Goal: Task Accomplishment & Management: Manage account settings

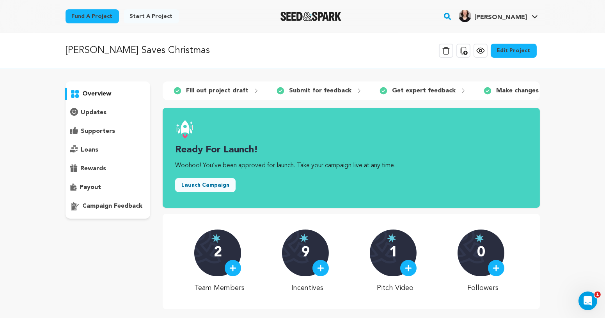
click at [526, 52] on link "Edit Project" at bounding box center [514, 51] width 46 height 14
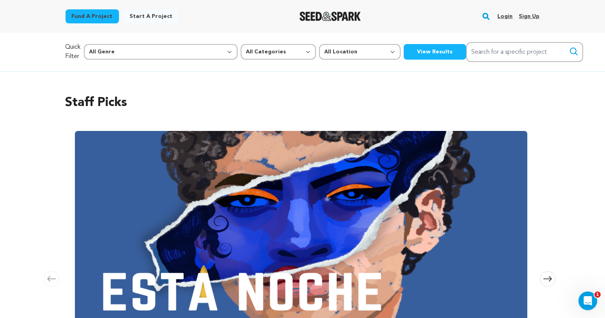
click at [503, 15] on link "Login" at bounding box center [504, 16] width 15 height 12
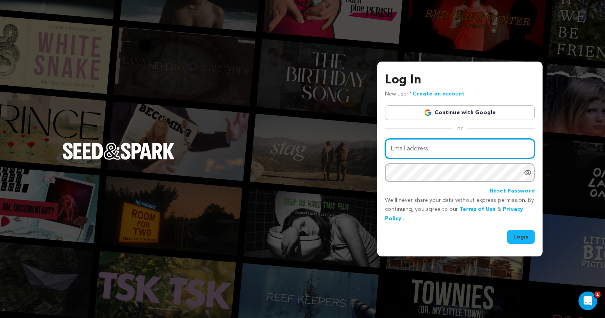
type input "jaylgiffin@yahoo.com"
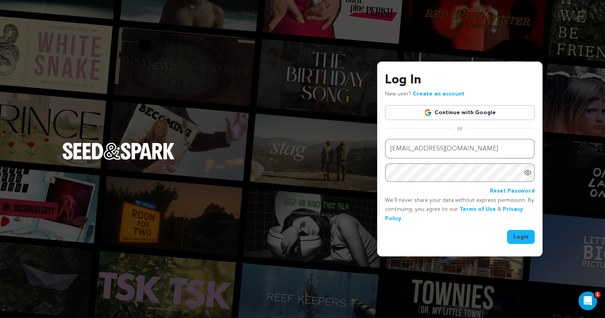
click at [519, 236] on button "Login" at bounding box center [521, 237] width 28 height 14
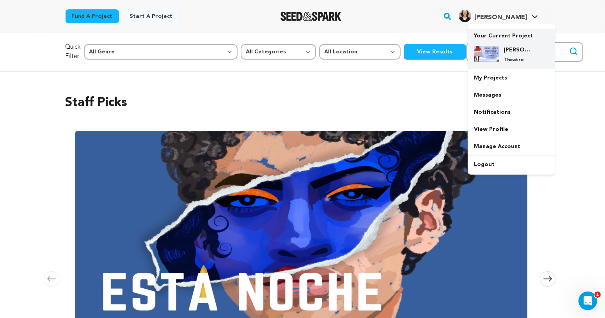
click at [509, 46] on div "[PERSON_NAME] Saves Christmas Theatre" at bounding box center [511, 55] width 75 height 30
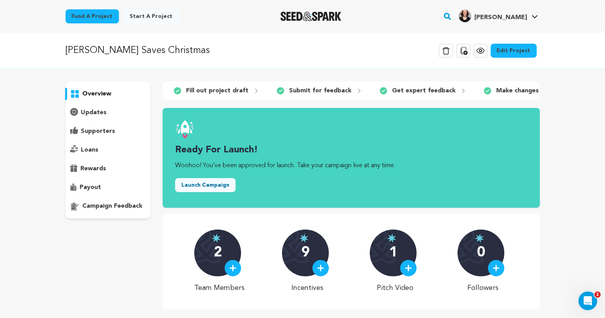
click at [505, 51] on link "Edit Project" at bounding box center [514, 51] width 46 height 14
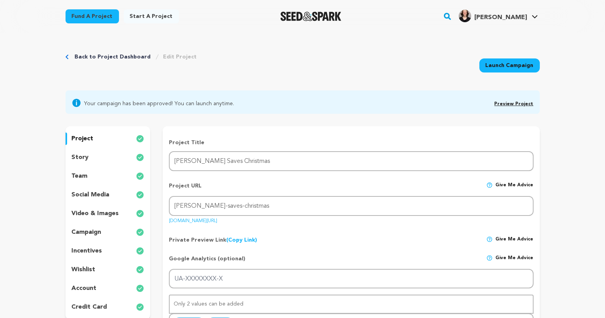
click at [96, 193] on p "social media" at bounding box center [91, 194] width 38 height 9
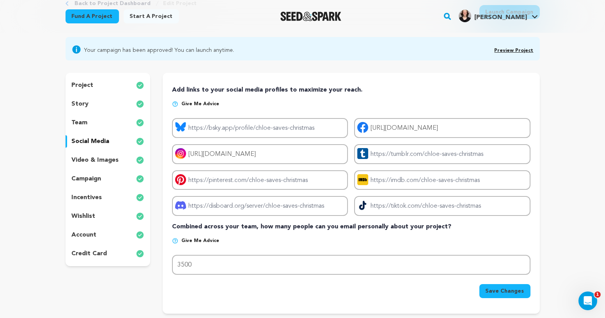
scroll to position [61, 0]
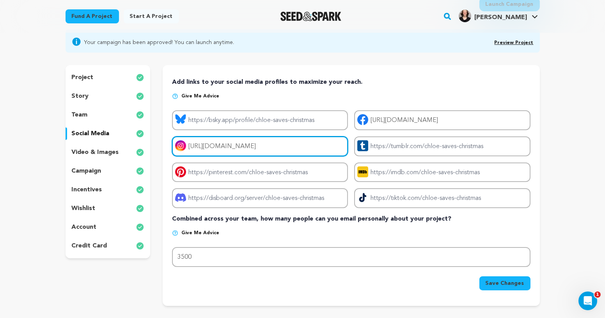
drag, startPoint x: 336, startPoint y: 148, endPoint x: 190, endPoint y: 146, distance: 146.3
click at [189, 146] on input "https://www.instagram.com/chloesaveschristmas/" at bounding box center [260, 147] width 176 height 20
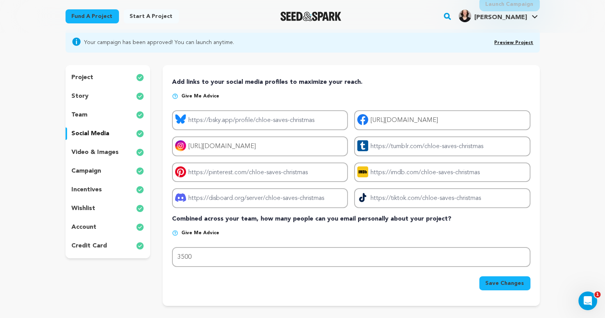
click at [93, 229] on p "account" at bounding box center [84, 227] width 25 height 9
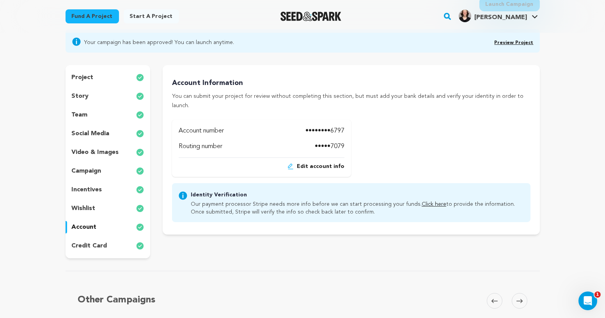
click at [91, 209] on p "wishlist" at bounding box center [84, 208] width 24 height 9
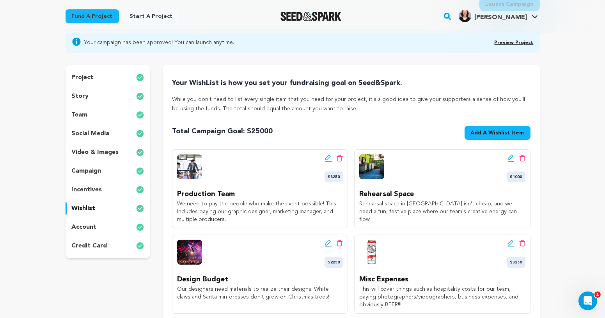
click at [86, 114] on p "team" at bounding box center [80, 114] width 16 height 9
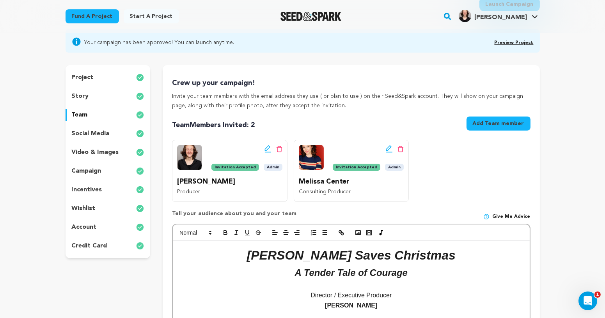
click at [87, 93] on p "story" at bounding box center [80, 96] width 17 height 9
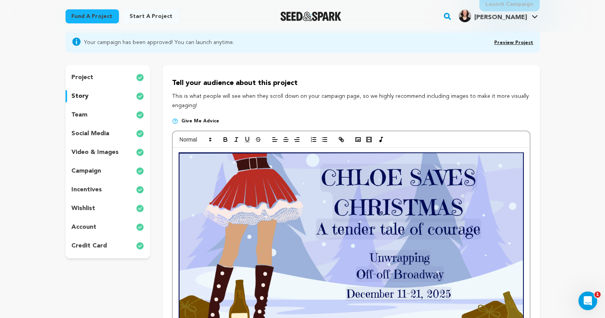
click at [87, 78] on p "project" at bounding box center [83, 77] width 22 height 9
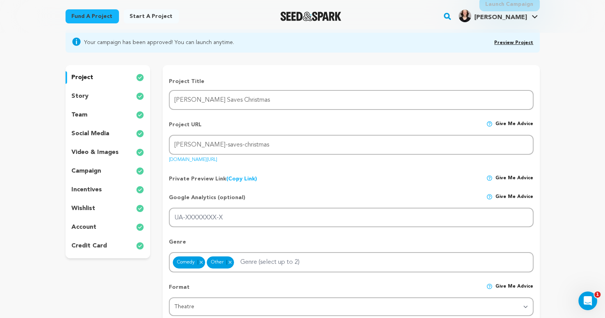
click at [85, 100] on p "story" at bounding box center [80, 96] width 17 height 9
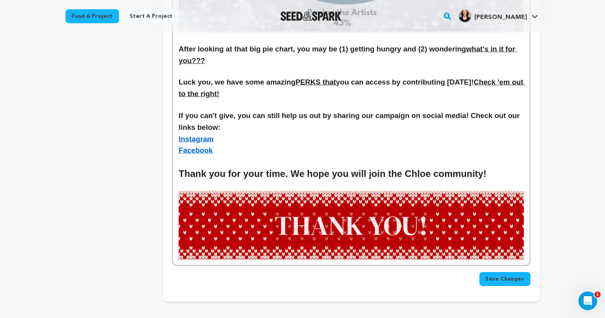
scroll to position [2030, 0]
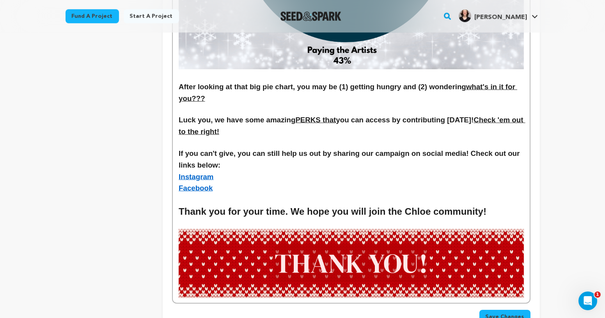
click at [229, 171] on h3 "Instagram" at bounding box center [351, 177] width 345 height 12
drag, startPoint x: 316, startPoint y: 157, endPoint x: 222, endPoint y: 159, distance: 94.0
click at [222, 171] on h3 "Instagram - @chloesaveschristmas" at bounding box center [351, 177] width 345 height 12
click at [200, 173] on link "Instagram" at bounding box center [196, 177] width 35 height 8
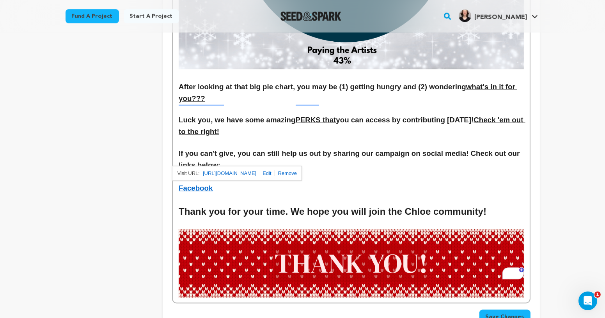
drag, startPoint x: 301, startPoint y: 157, endPoint x: 176, endPoint y: 159, distance: 125.2
click at [262, 171] on h3 "Instagram - @chloesaveschristmas" at bounding box center [351, 177] width 345 height 12
drag, startPoint x: 320, startPoint y: 162, endPoint x: 176, endPoint y: 161, distance: 143.9
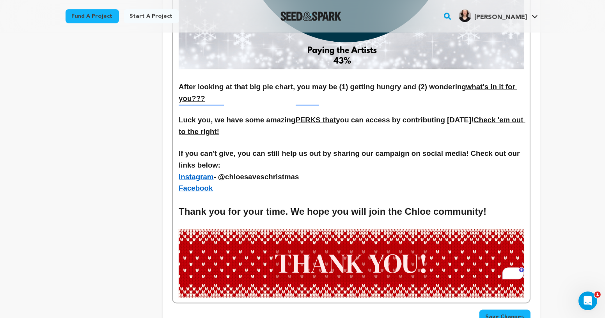
click at [196, 173] on link "Instagram" at bounding box center [196, 177] width 35 height 8
click at [275, 172] on link at bounding box center [265, 173] width 18 height 6
type input "https://www.instagram.com/chloesaveschristmas/"
click at [279, 175] on link at bounding box center [278, 173] width 18 height 6
click at [191, 173] on link "Instagram" at bounding box center [196, 177] width 35 height 8
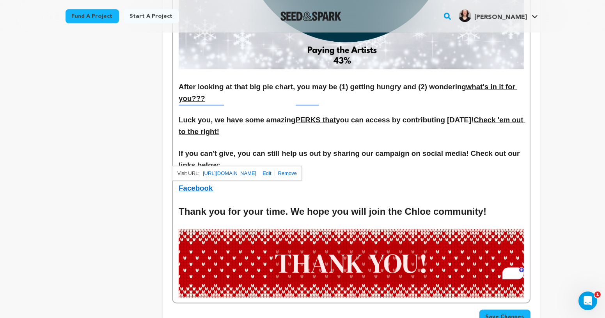
click at [297, 176] on link at bounding box center [286, 173] width 22 height 6
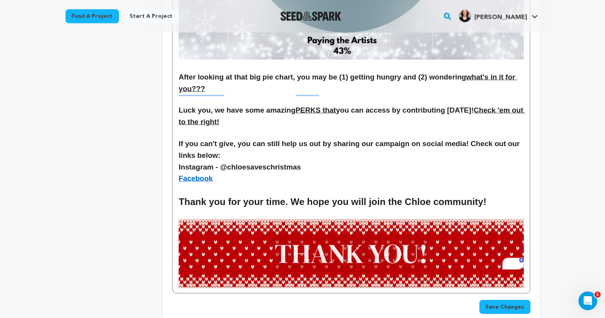
scroll to position [2035, 0]
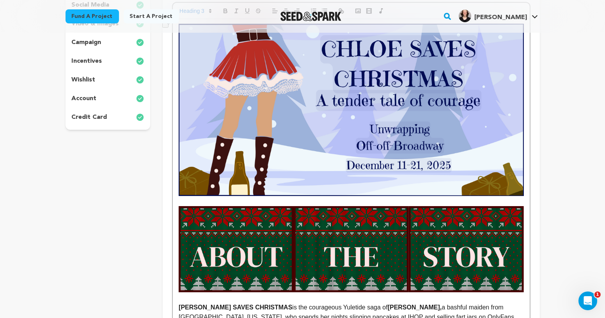
scroll to position [0, 0]
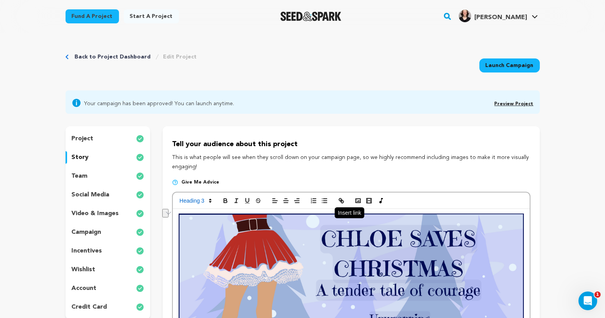
click at [344, 203] on icon "button" at bounding box center [341, 200] width 7 height 7
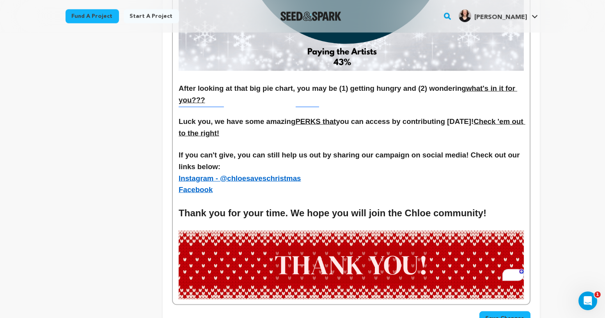
click at [371, 206] on h2 "Thank you for your time. We hope you will join the Chloe community!" at bounding box center [351, 213] width 345 height 15
click at [225, 184] on h3 "Facebook" at bounding box center [351, 190] width 345 height 12
click at [200, 186] on link "Facebook" at bounding box center [196, 190] width 34 height 8
click at [228, 184] on h3 "Facebook" at bounding box center [351, 190] width 345 height 12
click at [195, 184] on h3 "Facebook" at bounding box center [351, 190] width 345 height 12
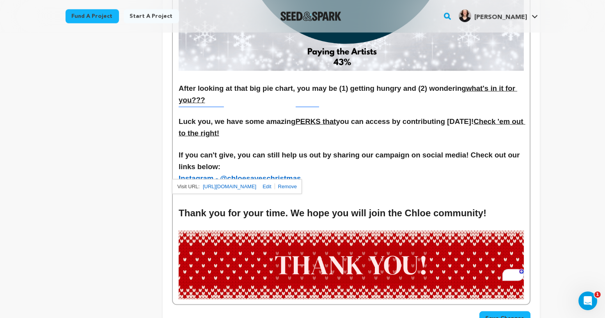
click at [297, 186] on link at bounding box center [286, 187] width 22 height 6
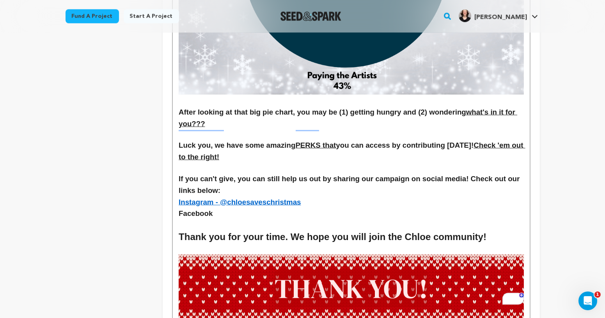
scroll to position [2001, 0]
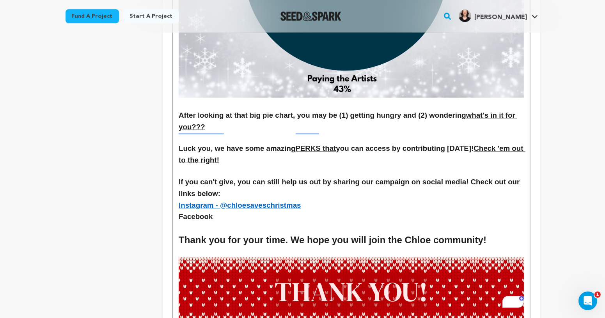
click at [249, 211] on h3 "Facebook" at bounding box center [351, 217] width 345 height 12
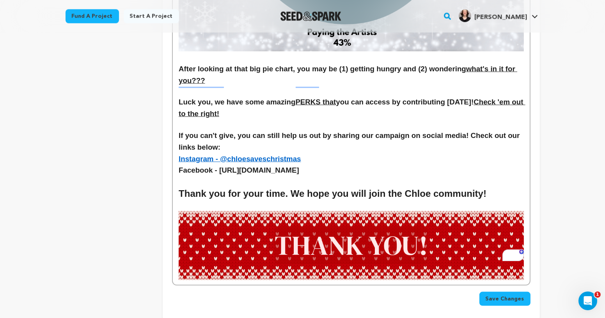
scroll to position [2035, 0]
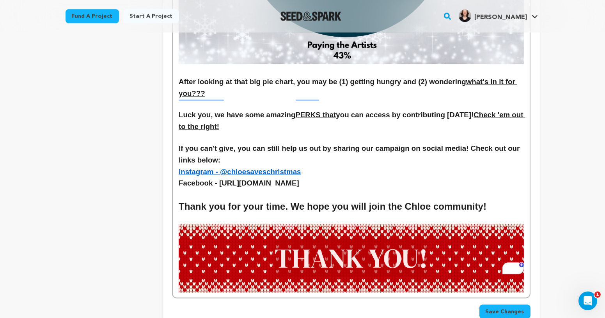
drag, startPoint x: 473, startPoint y: 167, endPoint x: 220, endPoint y: 165, distance: 253.9
click at [220, 177] on h3 "Facebook - https://www.facebook.com/profile.php?id=61578374444112&sk=about" at bounding box center [351, 183] width 345 height 12
click at [189, 189] on p "To enrich screen reader interactions, please activate Accessibility in Grammarl…" at bounding box center [351, 194] width 345 height 10
drag, startPoint x: 176, startPoint y: 166, endPoint x: 503, endPoint y: 169, distance: 327.2
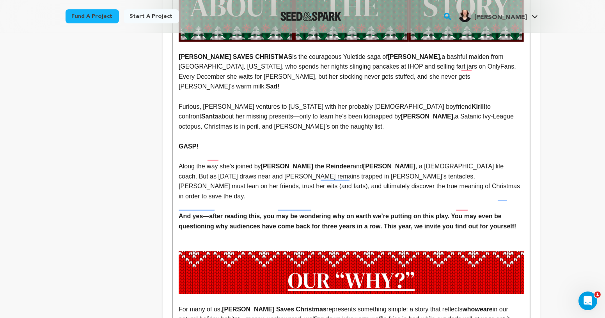
scroll to position [0, 0]
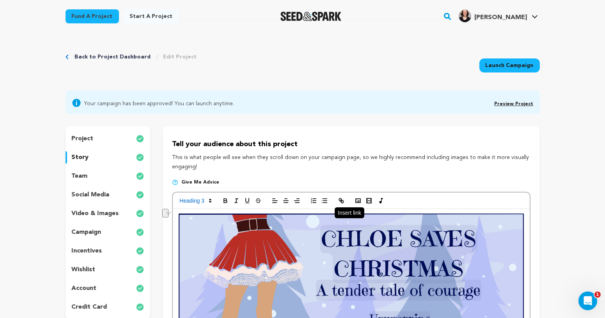
click at [341, 198] on icon "button" at bounding box center [341, 200] width 7 height 7
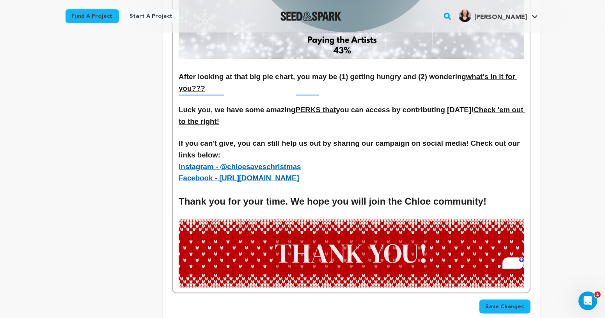
click at [514, 303] on span "Save Changes" at bounding box center [505, 307] width 39 height 8
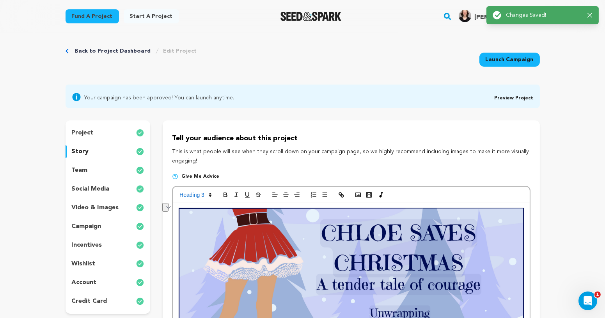
scroll to position [0, 0]
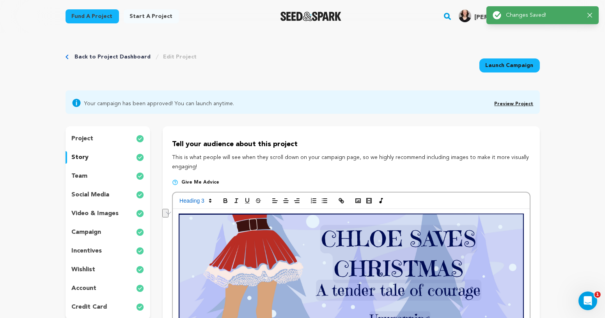
click at [100, 174] on div "team" at bounding box center [108, 176] width 85 height 12
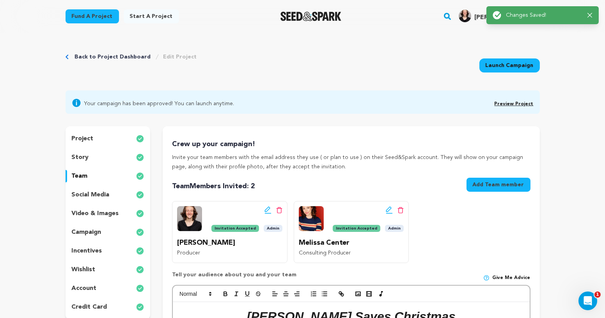
click at [106, 195] on p "social media" at bounding box center [91, 194] width 38 height 9
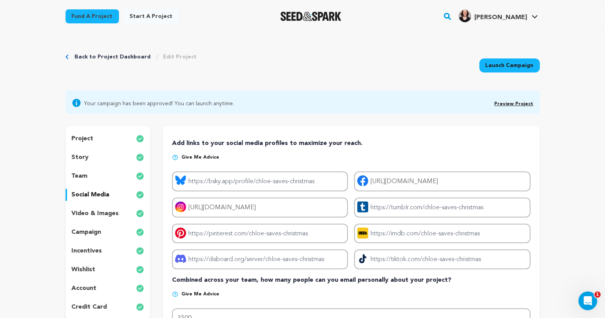
click at [107, 206] on div "project story team social media video & images campaign incentives wishlist acc…" at bounding box center [108, 222] width 85 height 193
click at [98, 215] on p "video & images" at bounding box center [95, 213] width 47 height 9
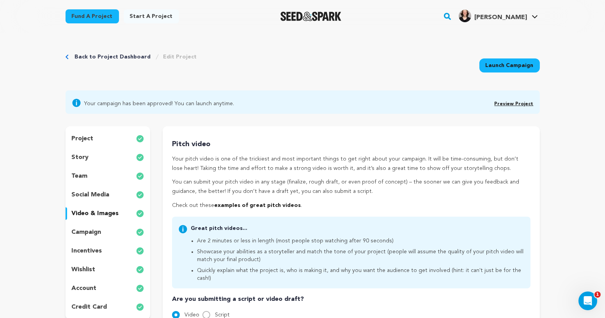
click at [98, 229] on p "campaign" at bounding box center [87, 232] width 30 height 9
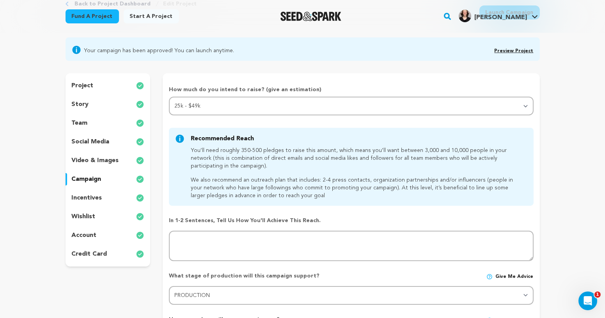
scroll to position [92, 0]
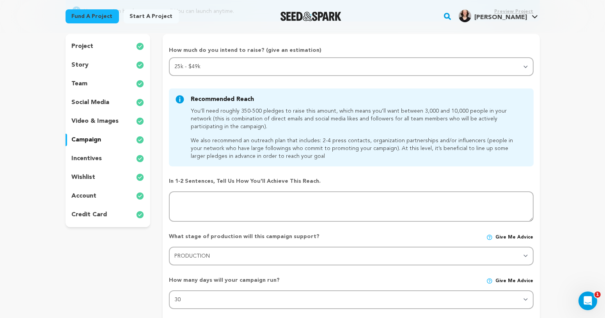
click at [96, 154] on p "incentives" at bounding box center [87, 158] width 30 height 9
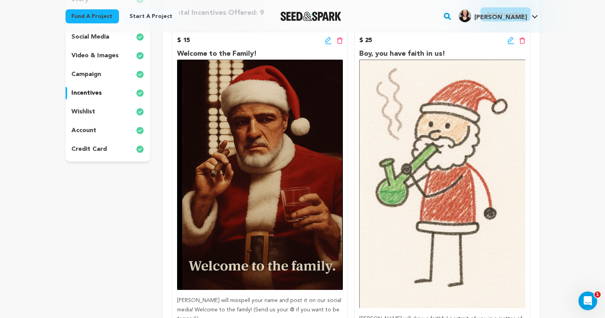
scroll to position [161, 0]
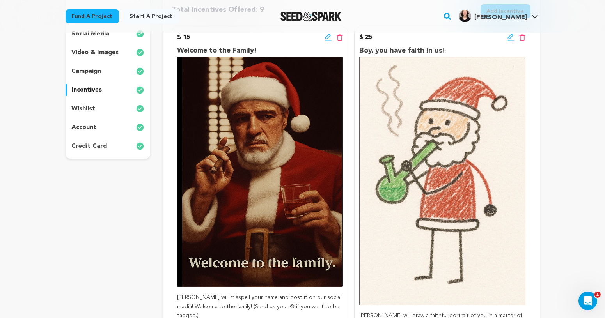
click at [509, 38] on icon at bounding box center [509, 36] width 5 height 5
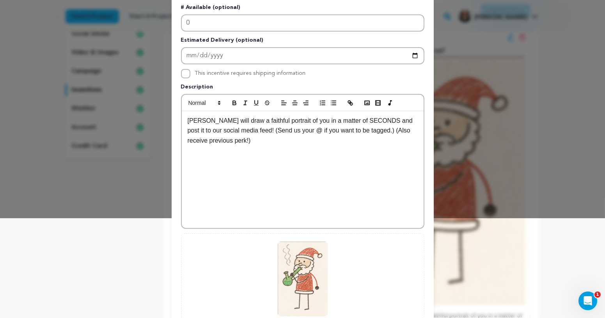
scroll to position [0, 0]
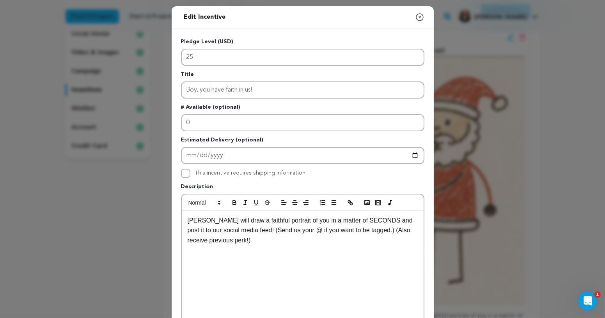
click at [423, 16] on icon "button" at bounding box center [419, 17] width 7 height 7
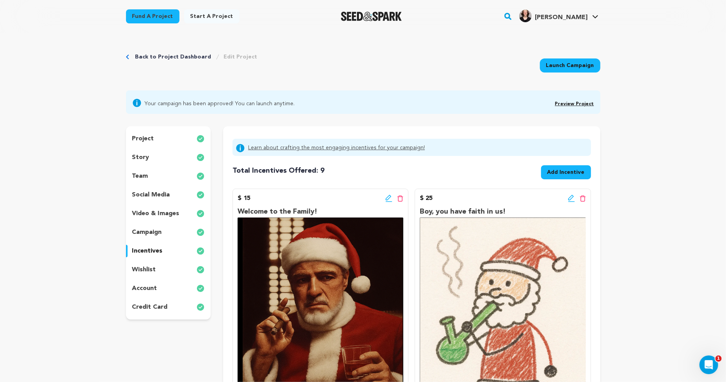
click at [183, 57] on link "Back to Project Dashboard" at bounding box center [173, 57] width 76 height 8
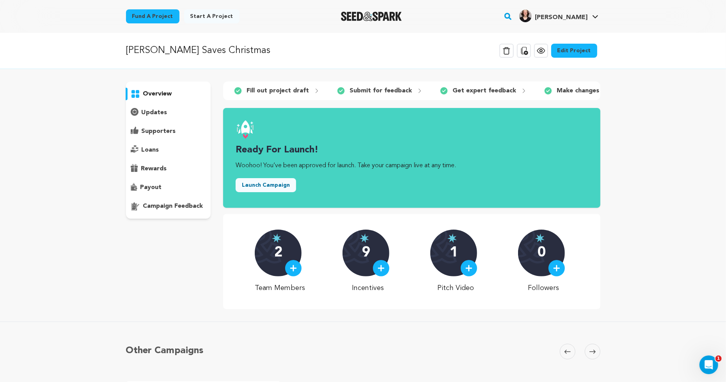
click at [546, 51] on icon at bounding box center [540, 50] width 9 height 9
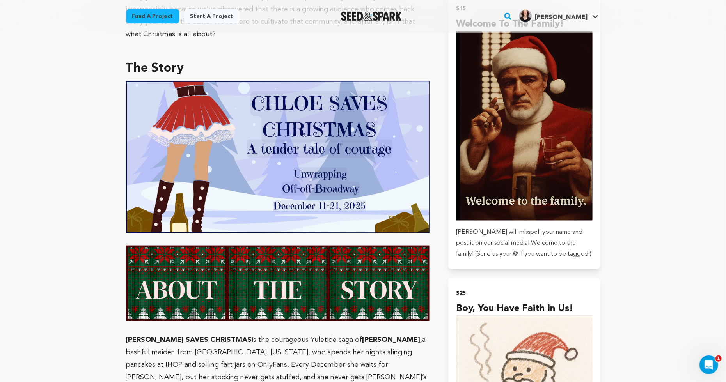
scroll to position [563, 0]
